Goal: Find specific page/section: Find specific page/section

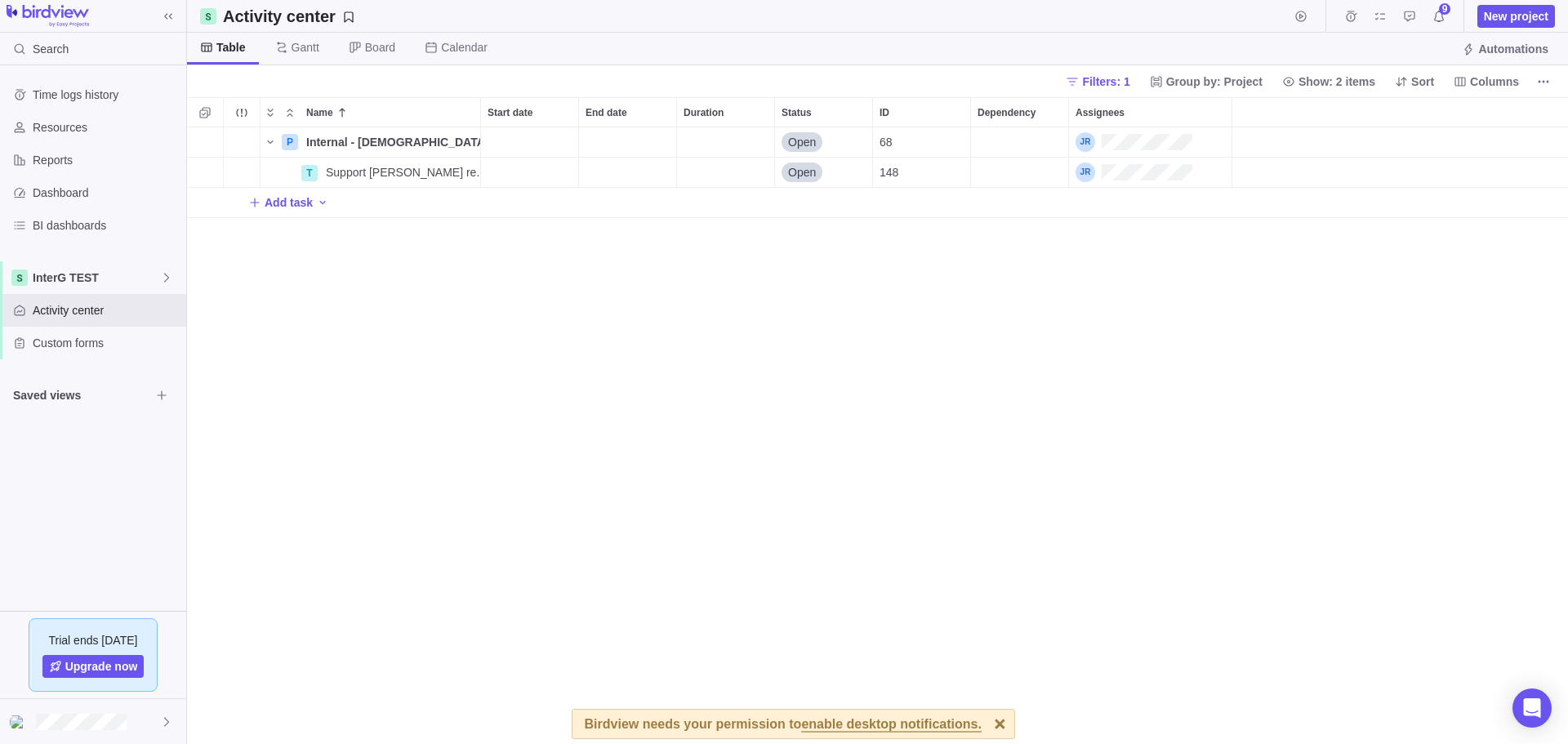
scroll to position [604, 1369]
click at [94, 312] on span "Activity center" at bounding box center [106, 310] width 147 height 17
click at [72, 166] on span "Reports" at bounding box center [106, 161] width 147 height 17
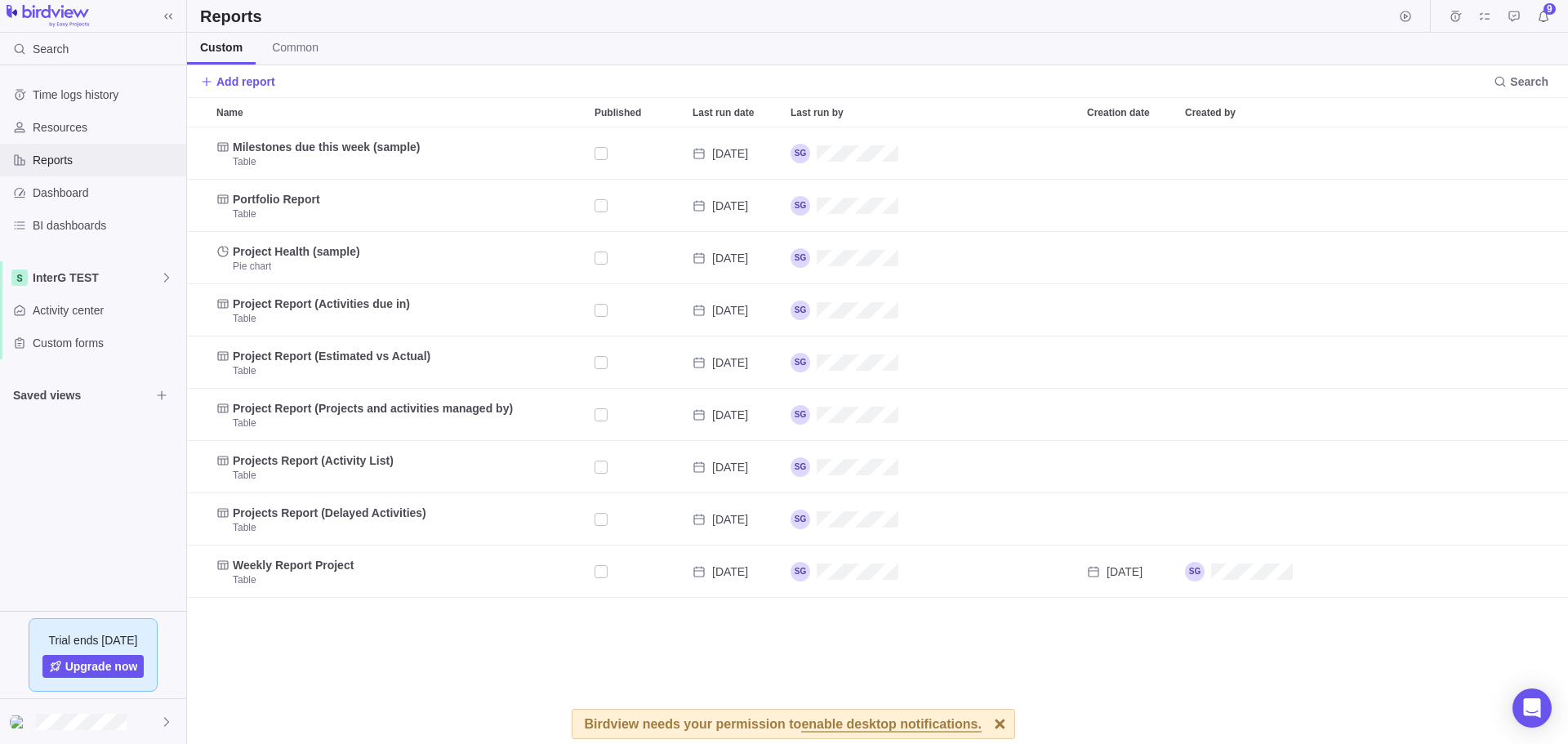
scroll to position [604, 1369]
click at [69, 211] on div "BI dashboards" at bounding box center [93, 225] width 186 height 33
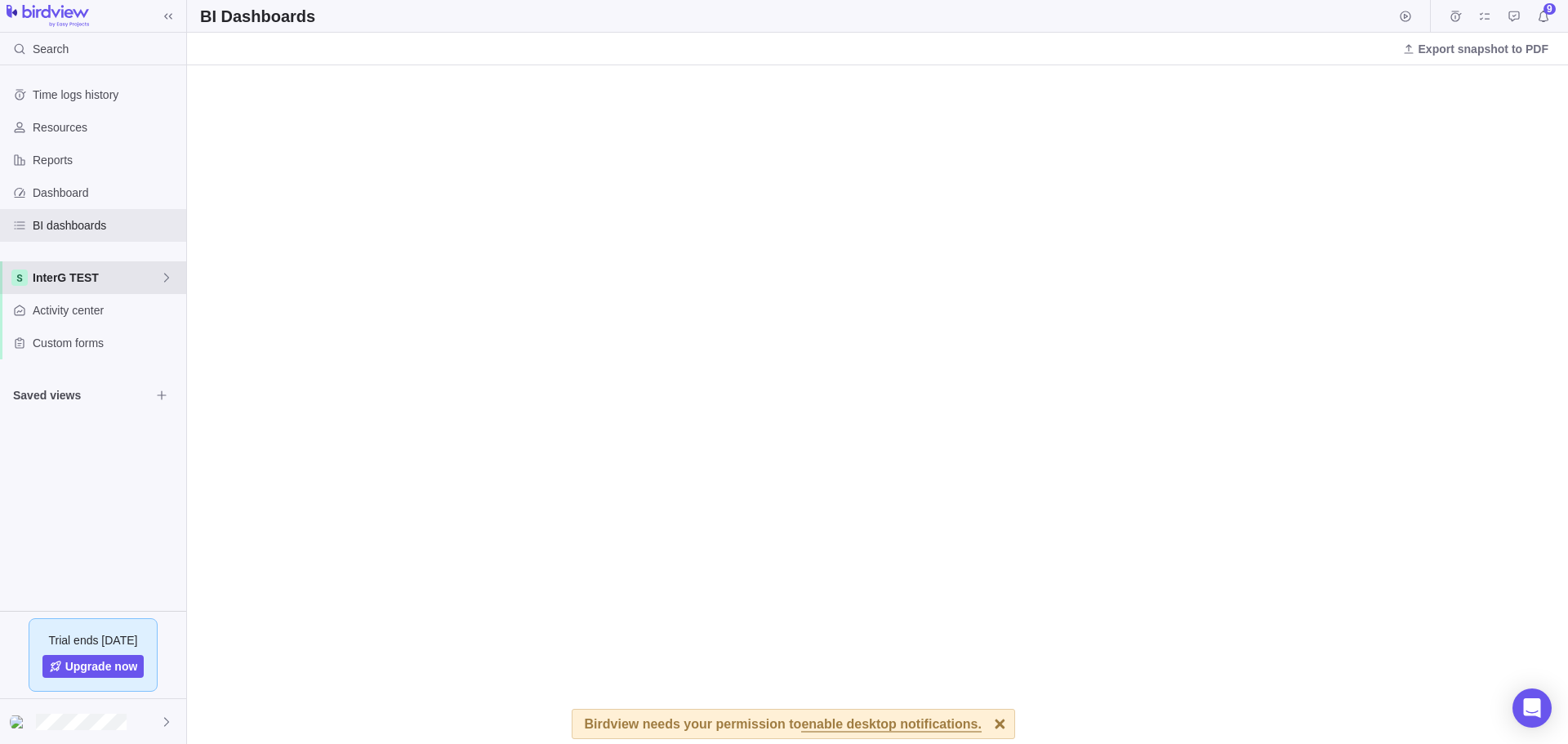
click at [69, 278] on span "InterG TEST" at bounding box center [96, 278] width 127 height 17
click at [75, 351] on span "Engagements TEST" at bounding box center [93, 345] width 100 height 17
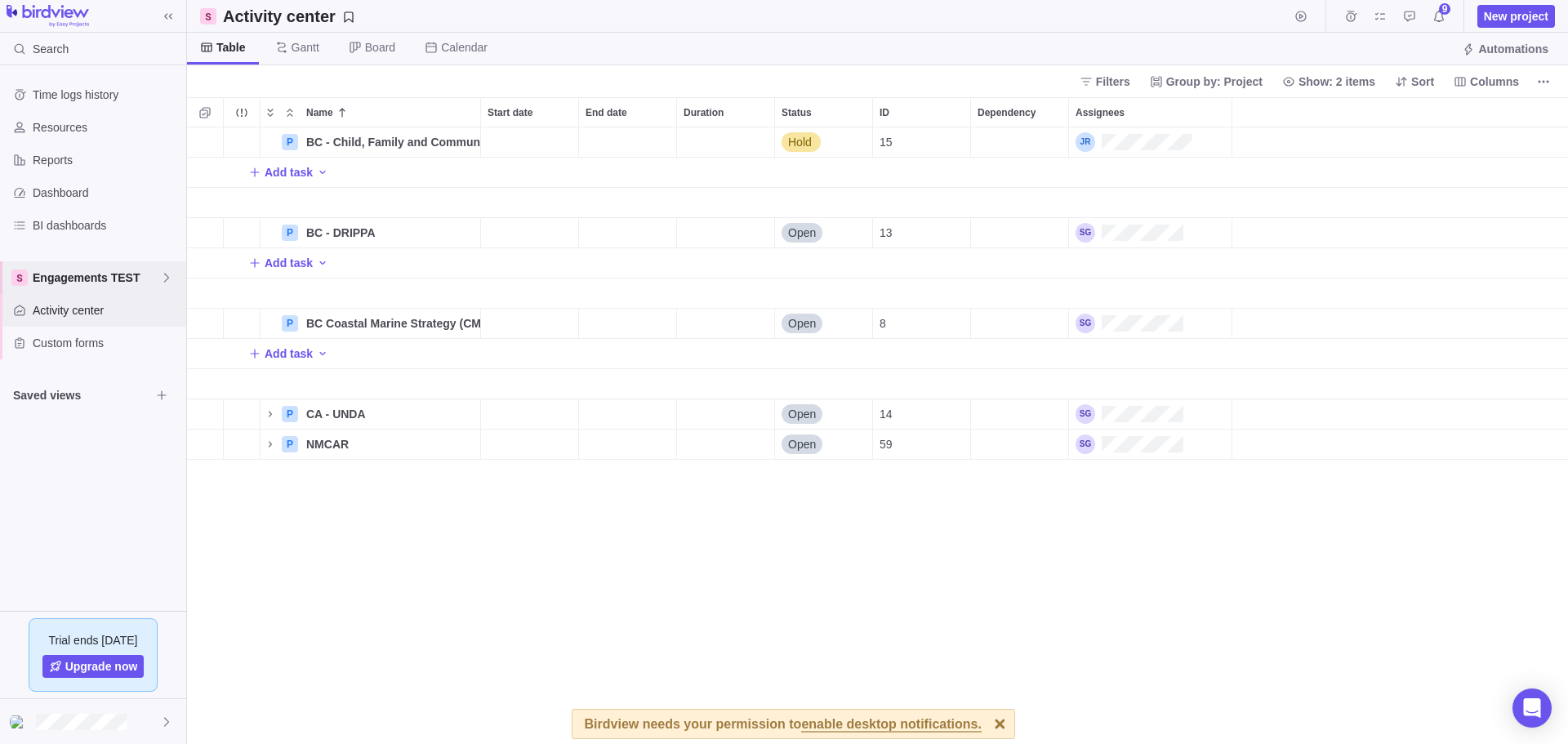
scroll to position [604, 1369]
